Goal: Task Accomplishment & Management: Complete application form

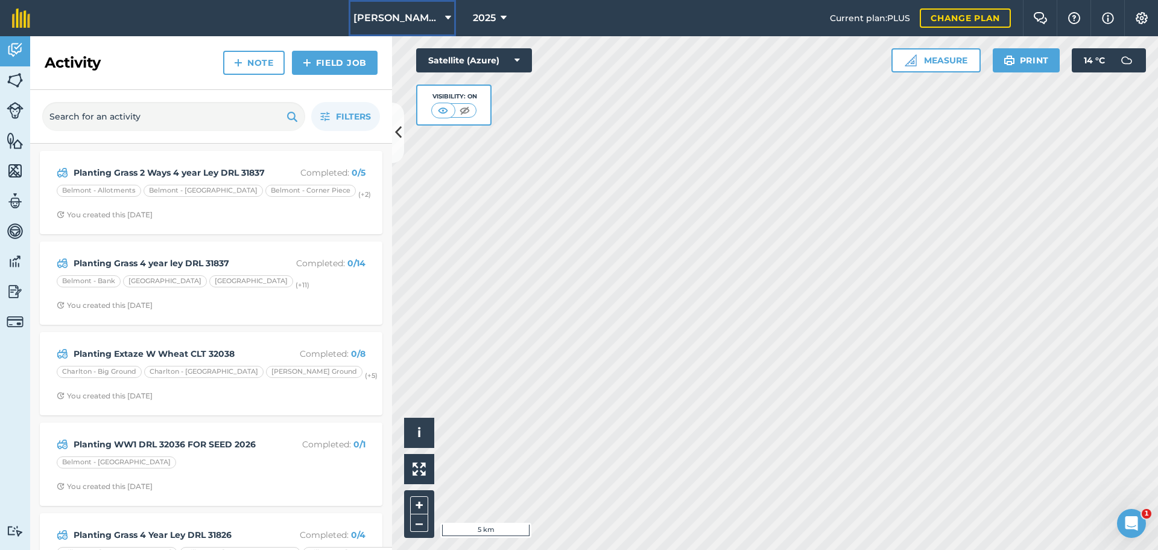
click at [445, 25] on icon at bounding box center [448, 18] width 6 height 14
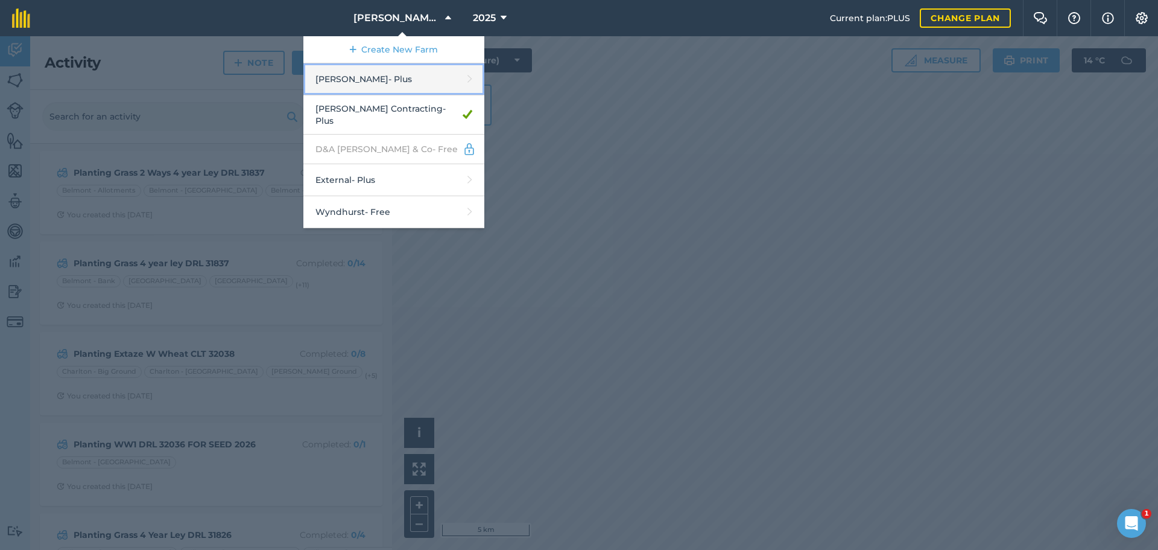
click at [350, 95] on link "[PERSON_NAME] - Plus" at bounding box center [393, 79] width 181 height 32
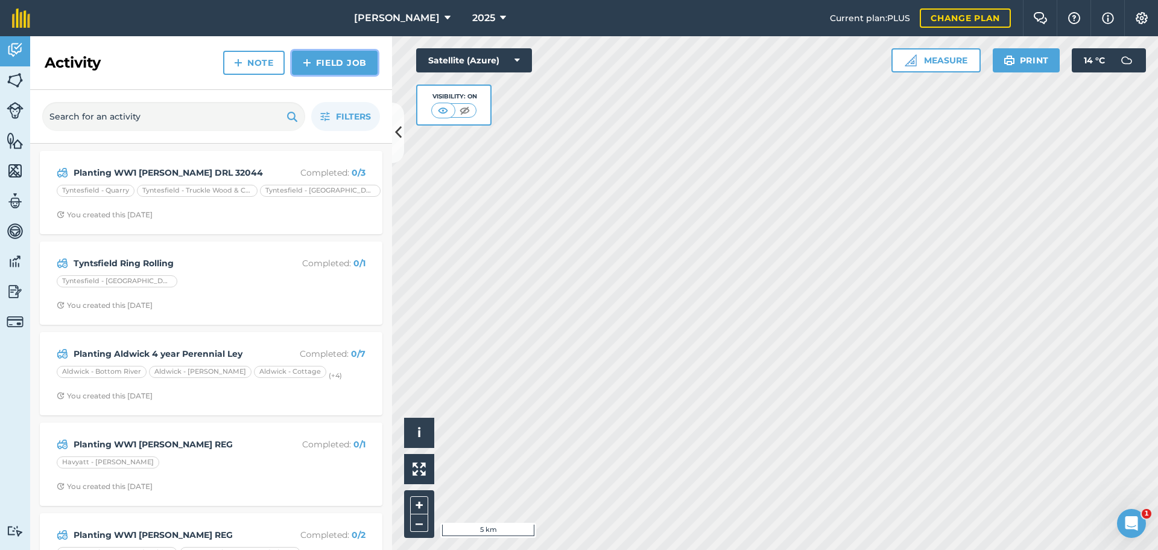
click at [315, 75] on link "Field Job" at bounding box center [335, 63] width 86 height 24
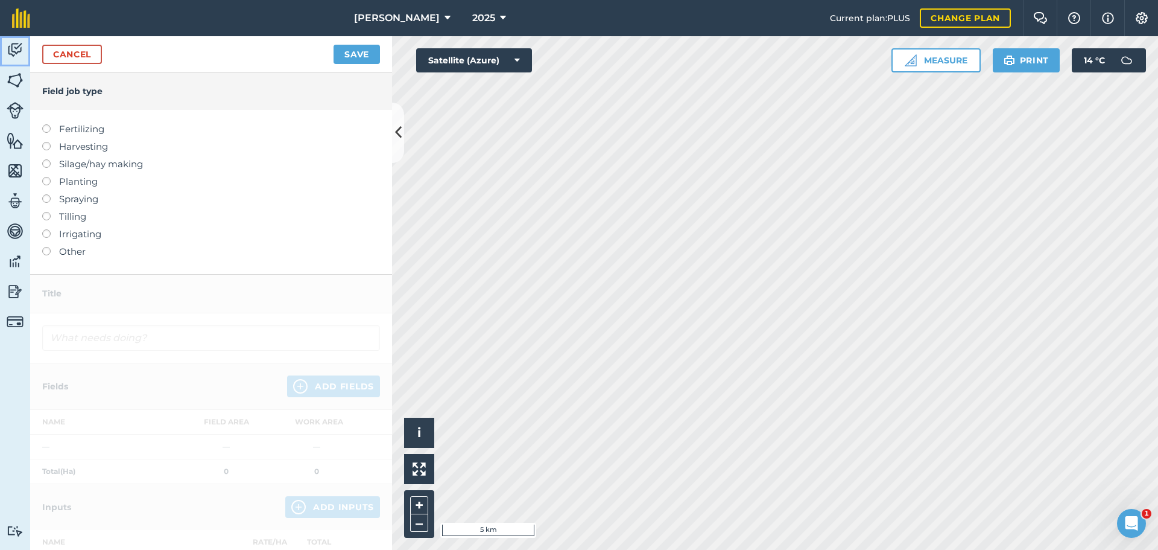
click at [22, 59] on img at bounding box center [15, 50] width 17 height 18
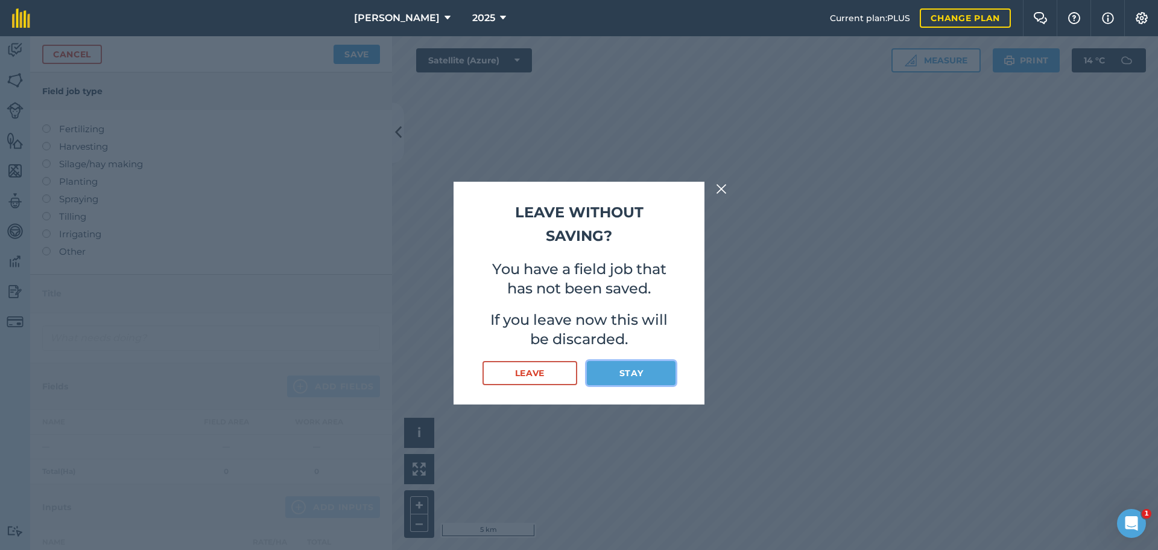
drag, startPoint x: 621, startPoint y: 388, endPoint x: 615, endPoint y: 387, distance: 6.1
click at [615, 385] on button "Stay" at bounding box center [631, 373] width 89 height 24
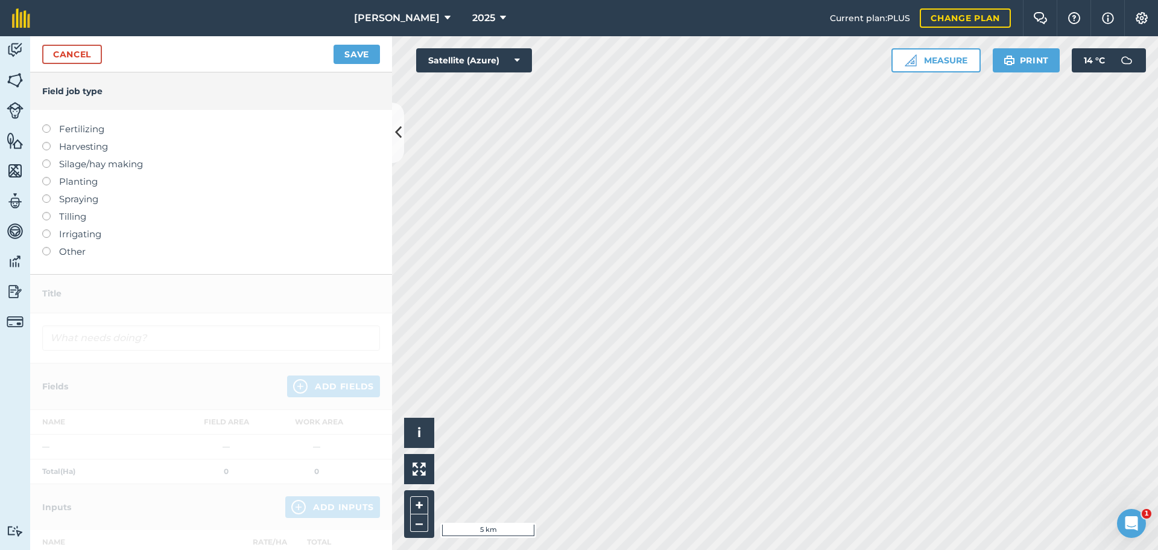
click at [78, 189] on label "Planting" at bounding box center [211, 181] width 338 height 14
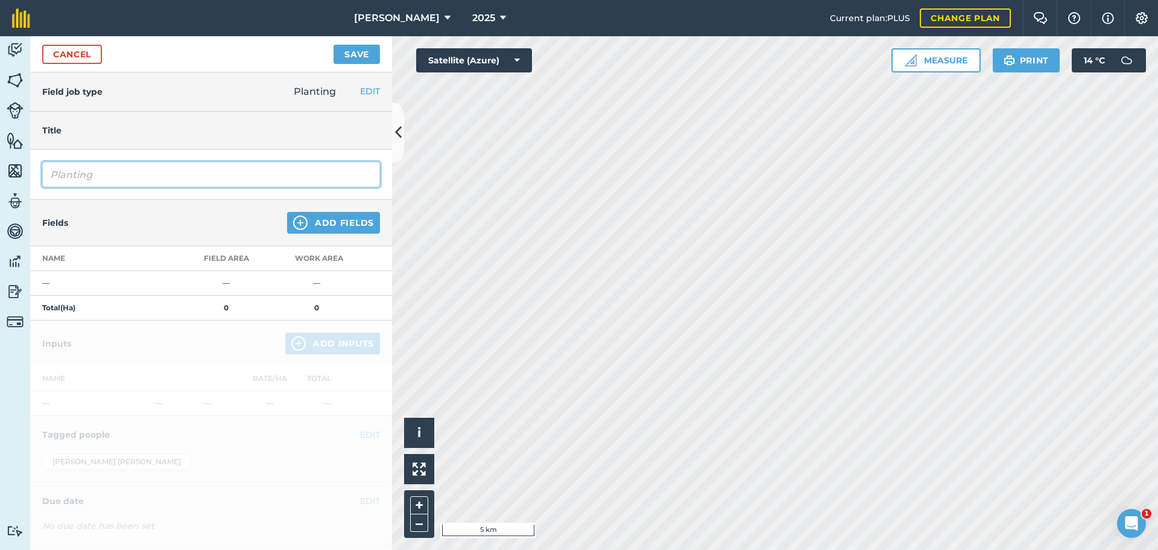
click at [116, 187] on input "Planting" at bounding box center [211, 174] width 338 height 25
type input "Planting WW1"
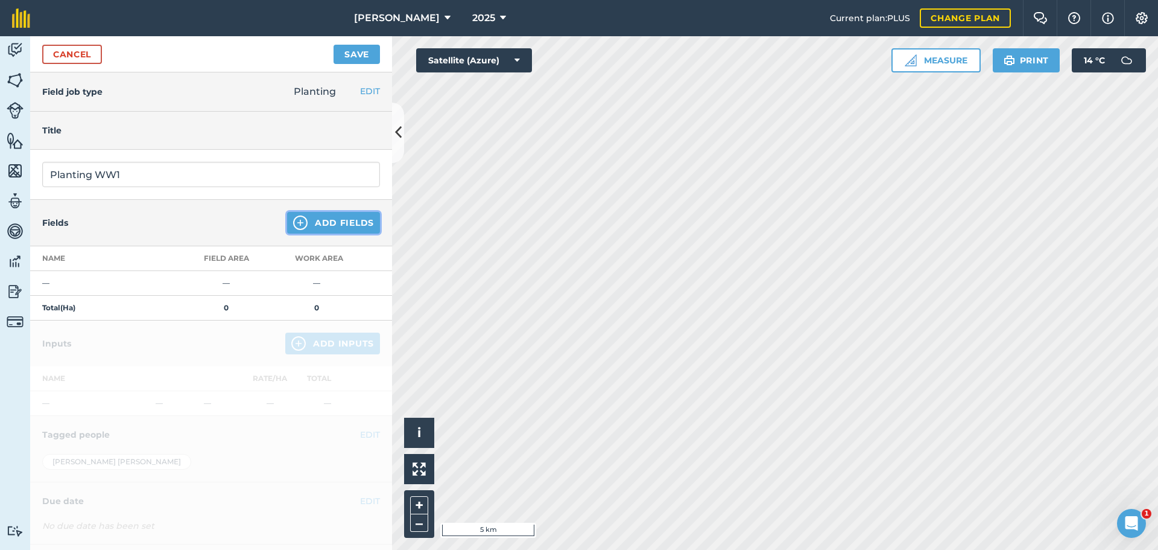
click at [335, 233] on button "Add Fields" at bounding box center [333, 223] width 93 height 22
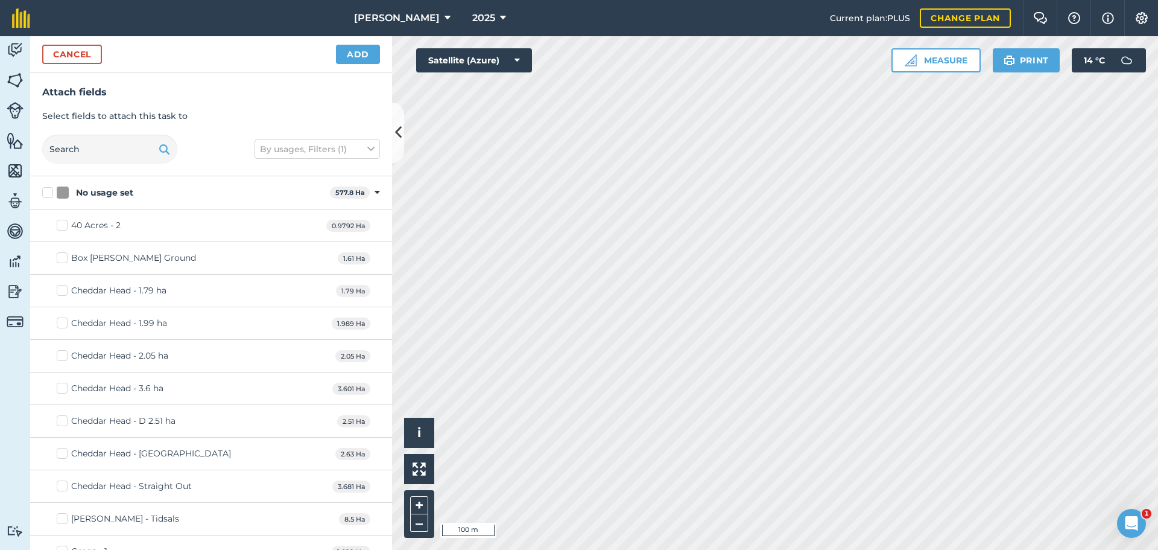
checkbox input "true"
click at [345, 64] on button "Add" at bounding box center [358, 54] width 44 height 19
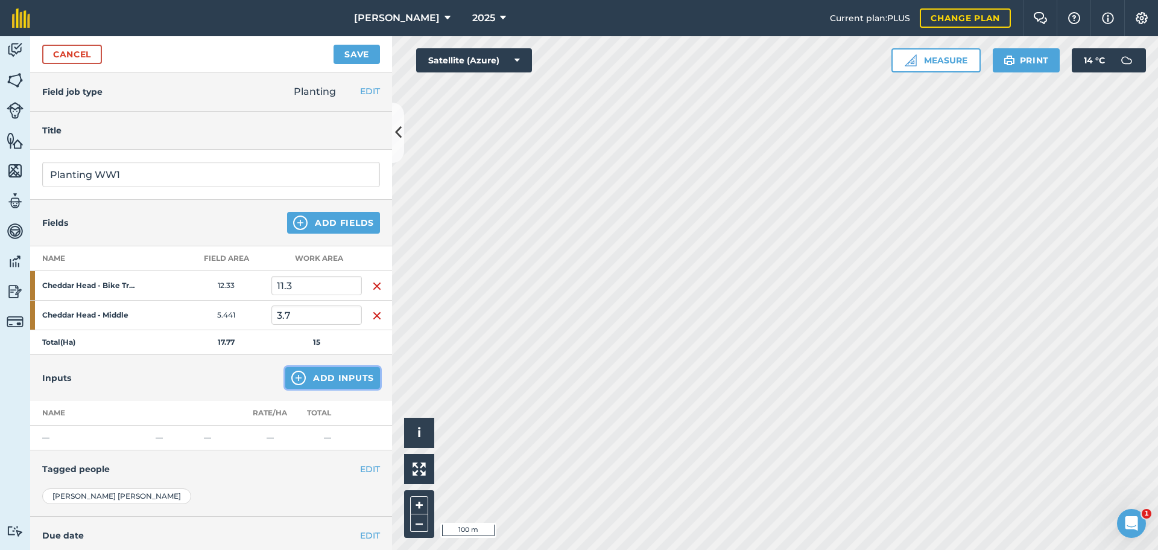
click at [344, 388] on button "Add Inputs" at bounding box center [332, 378] width 95 height 22
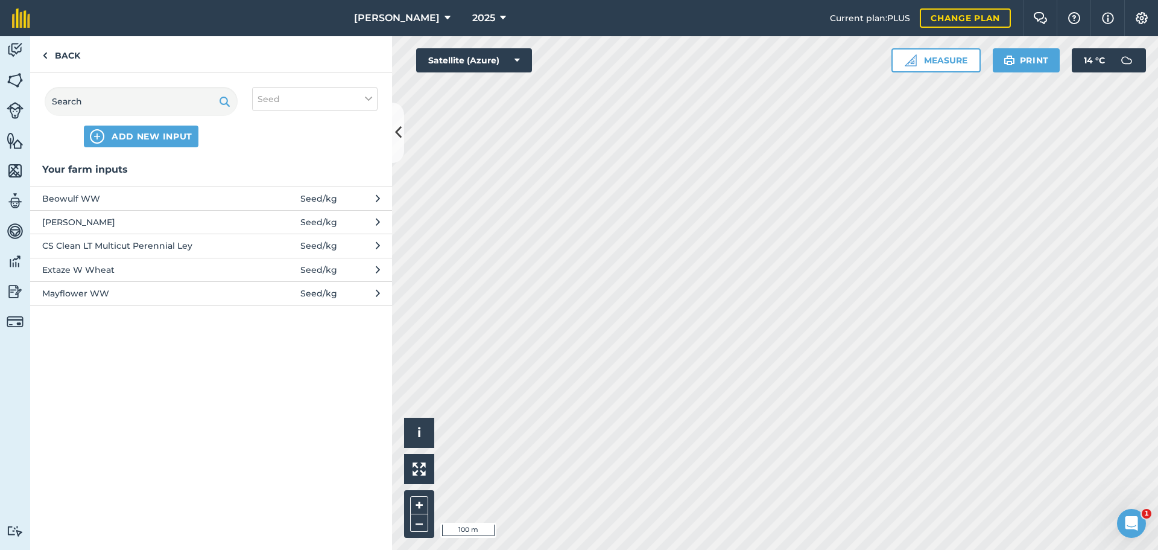
click at [89, 229] on span "[PERSON_NAME]" at bounding box center [140, 221] width 197 height 13
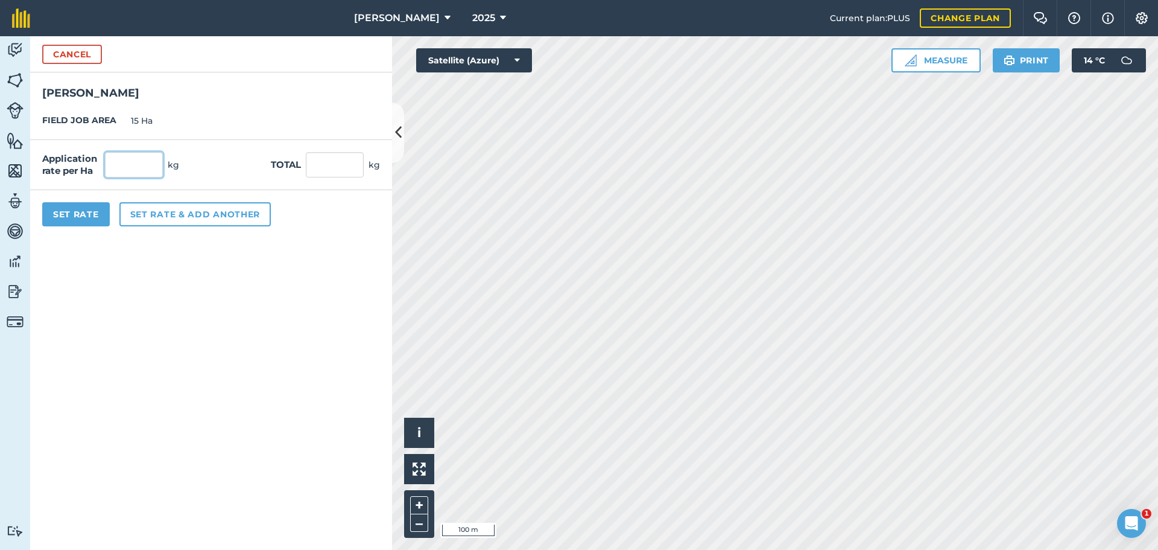
click at [163, 177] on input "text" at bounding box center [134, 164] width 58 height 25
type input "173"
type input "2,595"
click at [82, 226] on button "Set Rate" at bounding box center [76, 214] width 68 height 24
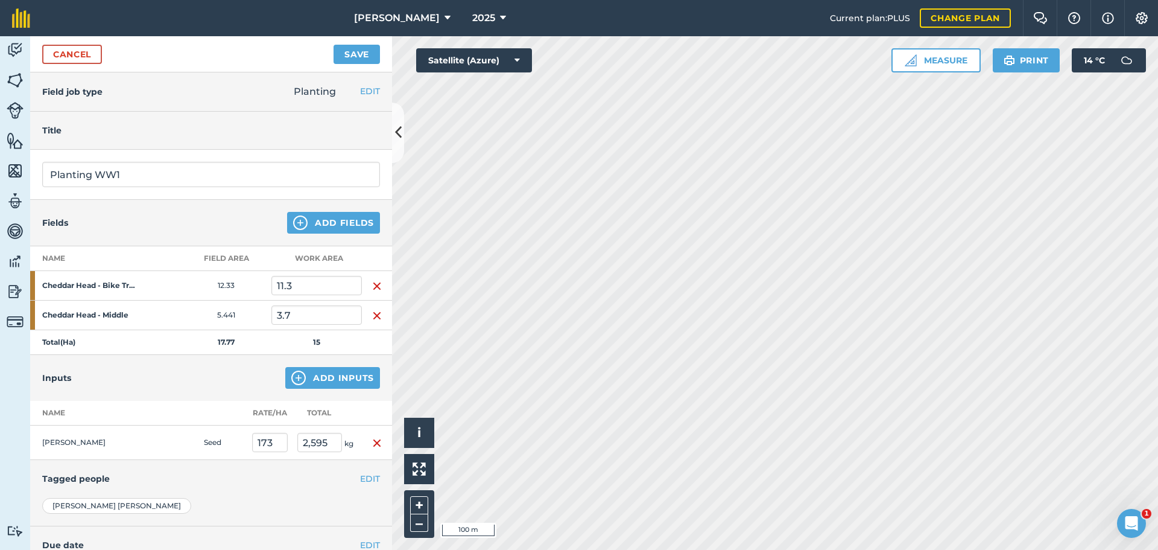
scroll to position [181, 0]
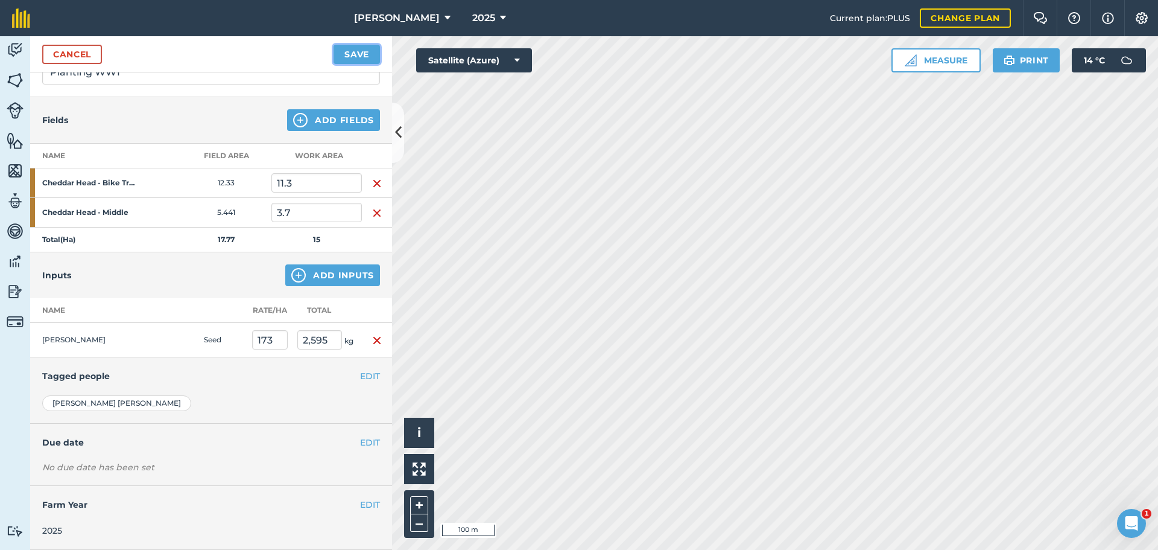
click at [352, 64] on button "Save" at bounding box center [357, 54] width 46 height 19
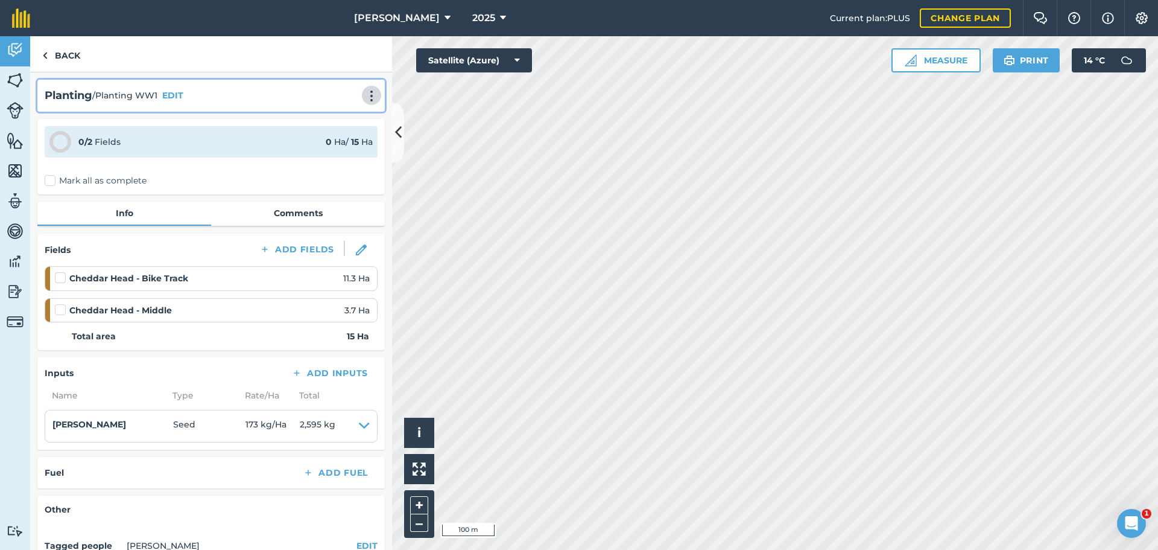
click at [364, 102] on img at bounding box center [371, 96] width 14 height 12
click at [318, 134] on link "Print" at bounding box center [346, 122] width 77 height 24
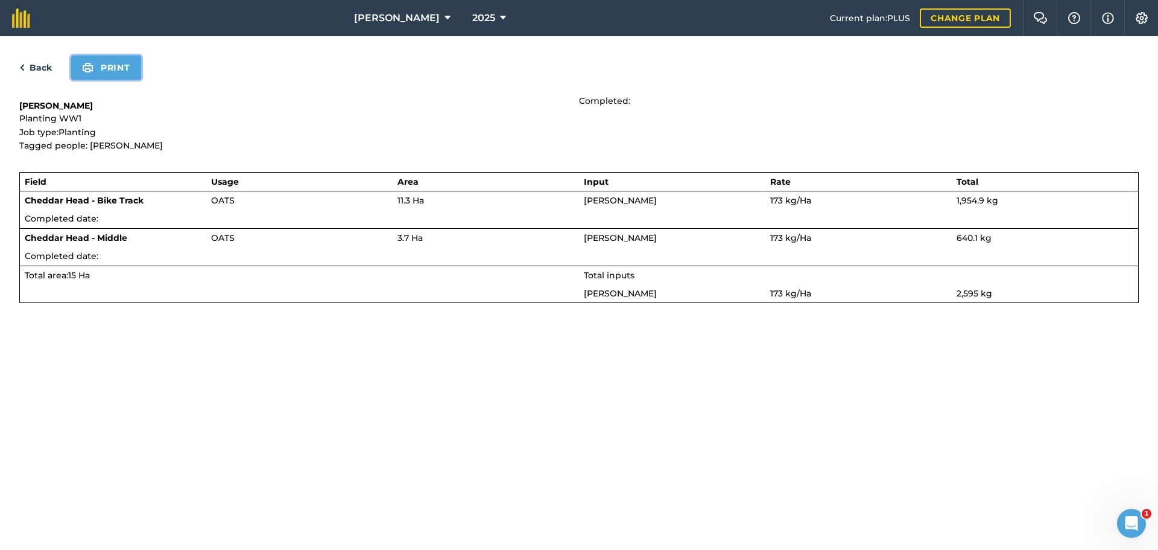
click at [136, 80] on button "Print" at bounding box center [106, 67] width 70 height 24
drag, startPoint x: 119, startPoint y: 80, endPoint x: 893, endPoint y: 472, distance: 867.6
click at [119, 80] on button "Print" at bounding box center [106, 67] width 70 height 24
